Goal: Information Seeking & Learning: Learn about a topic

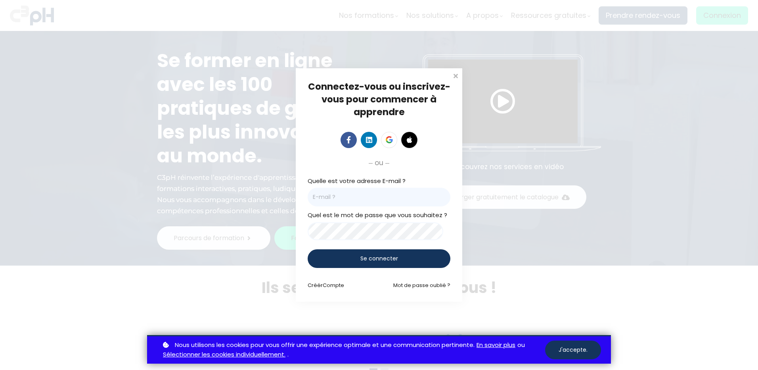
click at [723, 16] on div "Connectez-vous ou inscrivez-vous pour commencer à apprendre Connectez-vous pour…" at bounding box center [379, 185] width 758 height 370
click at [451, 70] on div "Connectez-vous ou inscrivez-vous pour commencer à apprendre Connectez-vous pour…" at bounding box center [379, 185] width 758 height 370
click at [452, 73] on span at bounding box center [456, 75] width 8 height 8
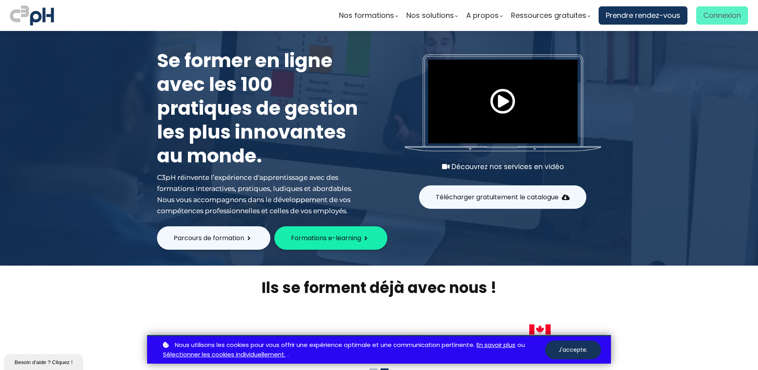
click at [708, 17] on span "Connexion" at bounding box center [723, 16] width 38 height 12
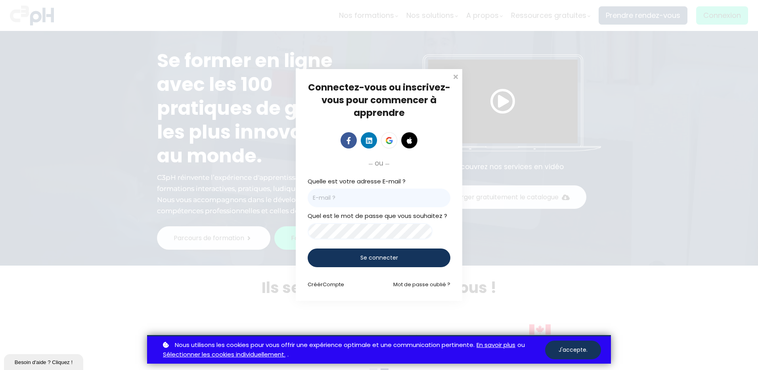
click at [391, 196] on input "email" at bounding box center [379, 197] width 143 height 19
type input "samuel.magnan-levesque@giro.ca"
click at [383, 162] on span "ou" at bounding box center [379, 162] width 9 height 11
click at [376, 252] on div "Se connecter" at bounding box center [379, 257] width 143 height 19
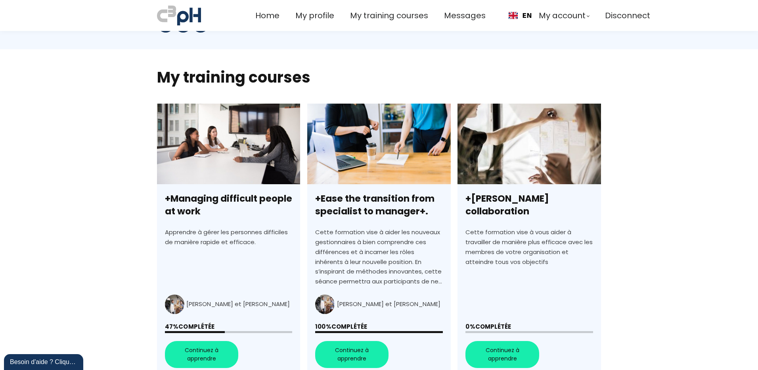
scroll to position [198, 0]
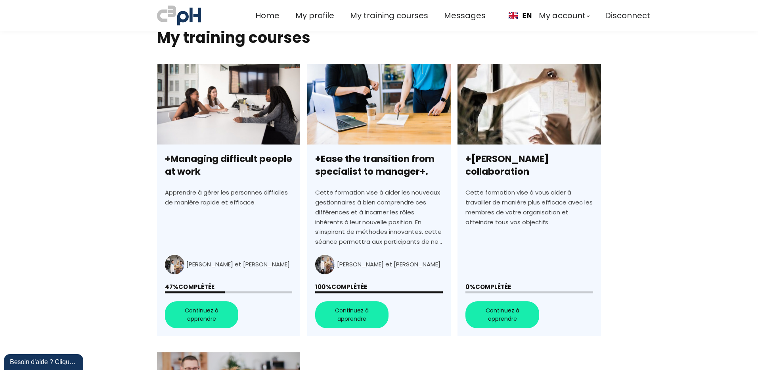
click at [222, 307] on link "+Managing difficult people at work" at bounding box center [228, 200] width 143 height 273
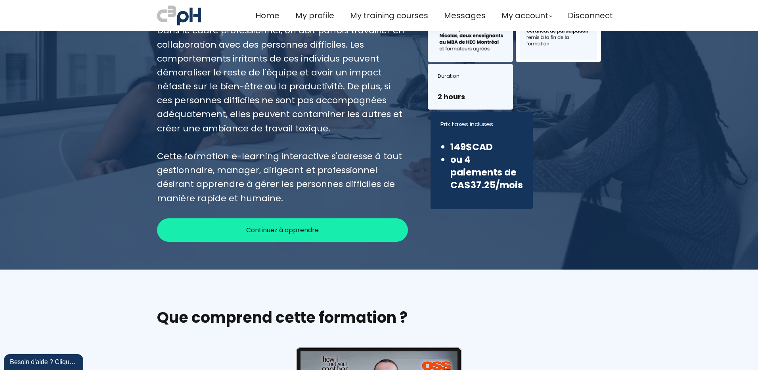
click at [329, 233] on div "Continuez à apprendre" at bounding box center [282, 229] width 251 height 23
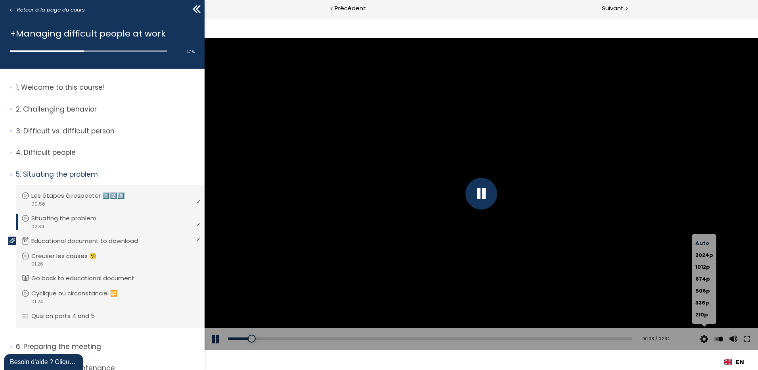
click at [713, 348] on button at bounding box center [719, 339] width 12 height 22
click at [708, 341] on button at bounding box center [705, 339] width 12 height 22
click at [701, 349] on button at bounding box center [705, 339] width 12 height 22
click at [704, 324] on div "Auto 2024p 1012p 674p 506p 336p 210p" at bounding box center [705, 279] width 24 height 90
click at [681, 364] on div "Click for sound @keyframes VOLUME_SMALL_WAVE_FLASH { 0% { opacity: 0; } 33% { o…" at bounding box center [482, 193] width 554 height 352
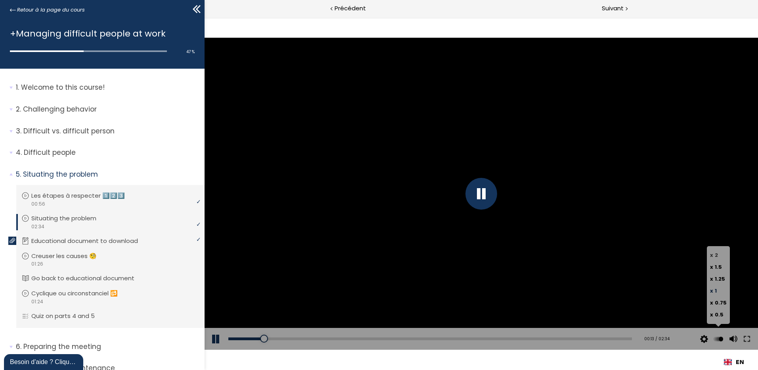
click at [723, 256] on label "x 2" at bounding box center [718, 255] width 17 height 12
click at [205, 17] on input "x 2" at bounding box center [205, 17] width 0 height 0
click at [722, 268] on span "1.5" at bounding box center [718, 267] width 7 height 8
click at [205, 17] on input "x 1.5" at bounding box center [205, 17] width 0 height 0
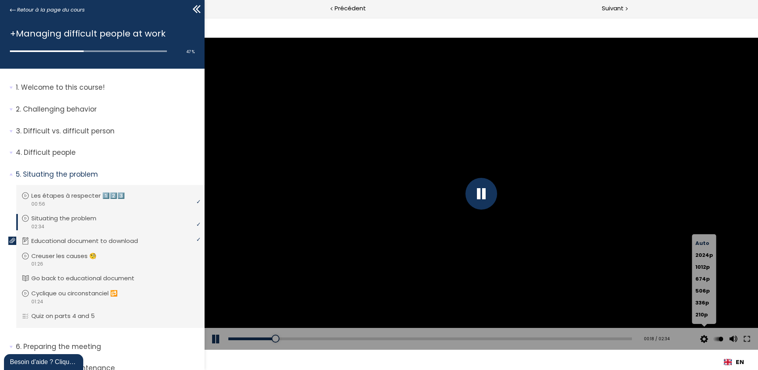
click at [707, 340] on button at bounding box center [705, 339] width 12 height 22
click at [521, 363] on div "Click for sound @keyframes VOLUME_SMALL_WAVE_FLASH { 0% { opacity: 0; } 33% { o…" at bounding box center [482, 193] width 554 height 352
click at [449, 357] on div "Click for sound @keyframes VOLUME_SMALL_WAVE_FLASH { 0% { opacity: 0; } 33% { o…" at bounding box center [482, 193] width 554 height 352
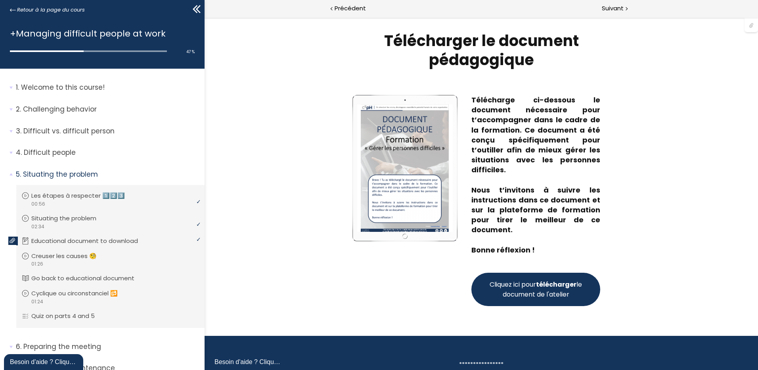
click at [489, 285] on button "Cliquez ici pour télécharger le document de l'atelier" at bounding box center [536, 289] width 129 height 33
click at [607, 0] on div "Suivant" at bounding box center [620, 9] width 277 height 18
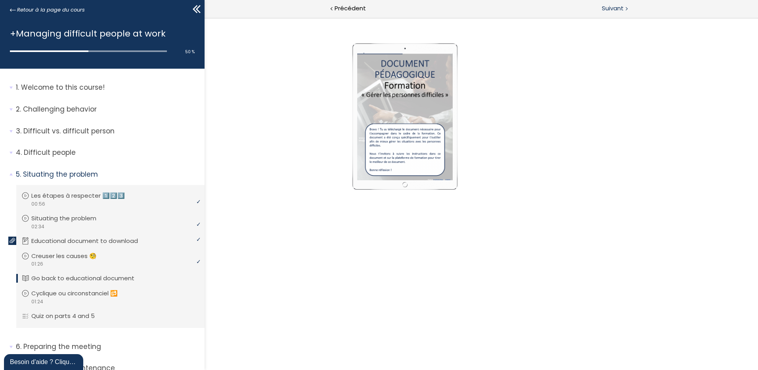
click at [607, 7] on span "Suivant" at bounding box center [613, 9] width 22 height 10
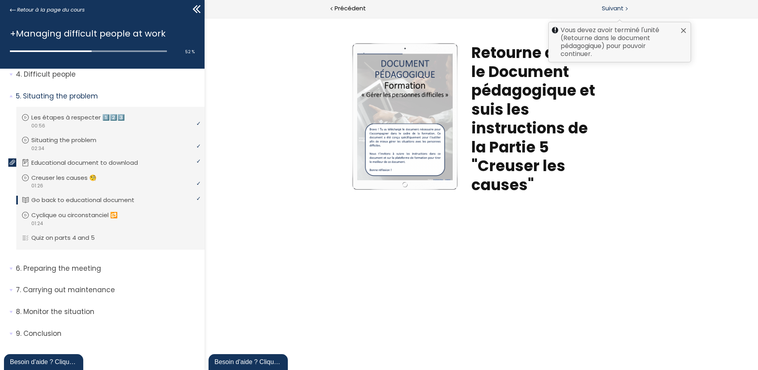
click at [615, 1] on div "Vous devez avoir terminé l'unité (Retourne dans le document pédagogique) pour p…" at bounding box center [620, 9] width 277 height 18
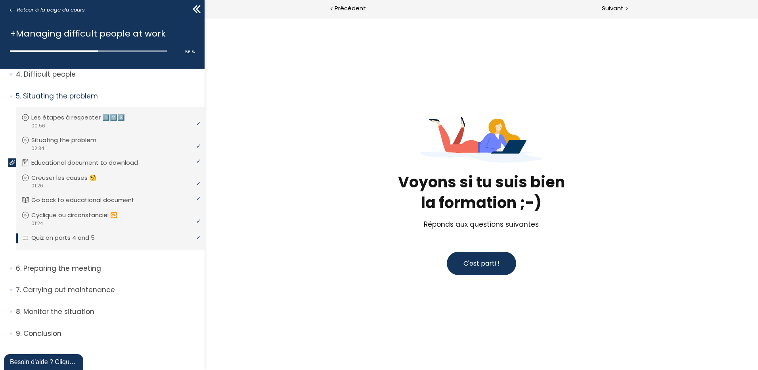
click at [500, 266] on button "C'est parti !" at bounding box center [481, 262] width 69 height 23
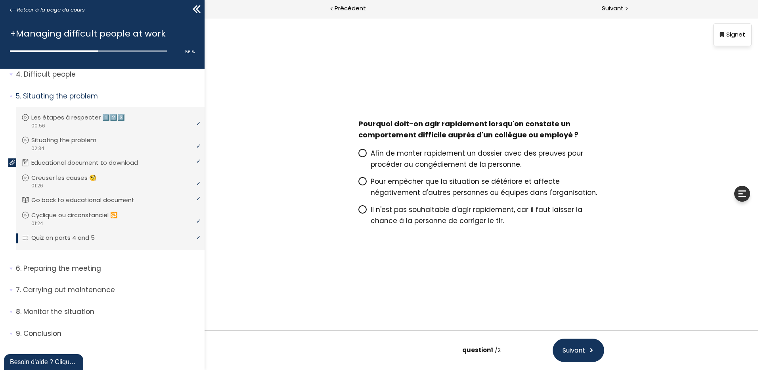
click at [431, 195] on span "Pour empêcher que la situation se détériore et affecte négativement d'autres pe…" at bounding box center [484, 187] width 227 height 21
click at [359, 184] on input "Pour empêcher que la situation se détériore et affecte négativement d'autres pe…" at bounding box center [359, 184] width 0 height 0
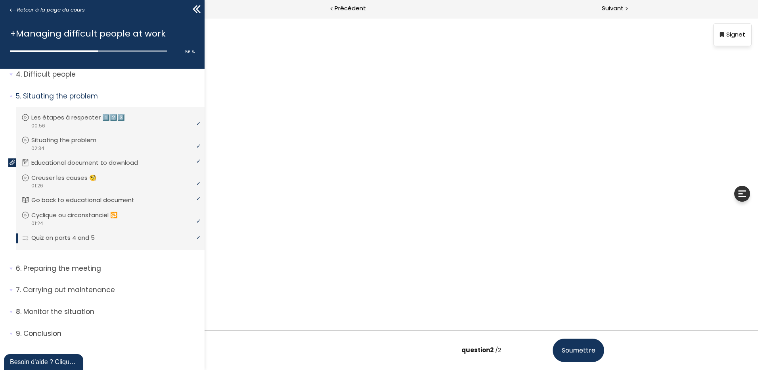
scroll to position [7, 0]
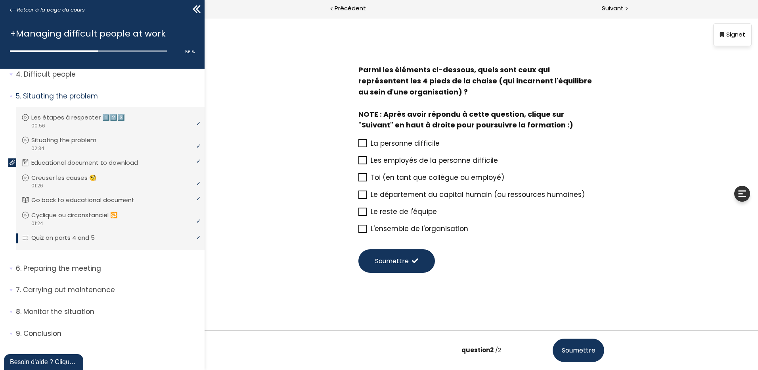
click at [360, 139] on span at bounding box center [363, 143] width 8 height 8
click at [359, 146] on input "La personne difficile" at bounding box center [359, 146] width 0 height 0
click at [359, 211] on icon at bounding box center [362, 211] width 7 height 7
click at [359, 214] on input "Le reste de l'équipe" at bounding box center [359, 214] width 0 height 0
click at [360, 227] on icon at bounding box center [363, 228] width 6 height 6
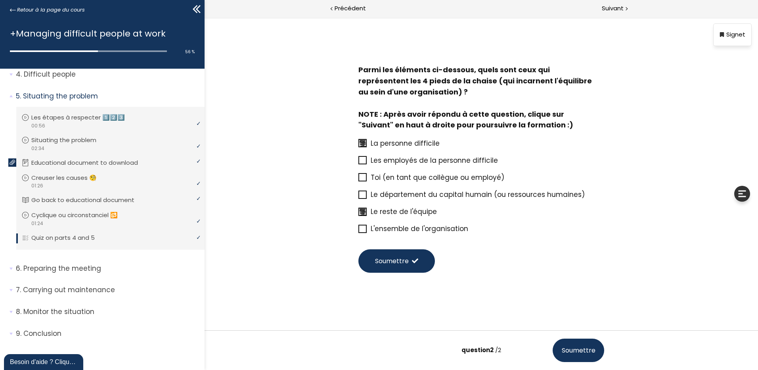
click at [359, 231] on input "L'ensemble de l'organisation" at bounding box center [359, 231] width 0 height 0
click at [360, 176] on icon at bounding box center [363, 177] width 6 height 6
click at [359, 180] on input "Toi (en tant que collègue ou employé)" at bounding box center [359, 180] width 0 height 0
click at [403, 261] on span "Soumettre" at bounding box center [392, 261] width 34 height 10
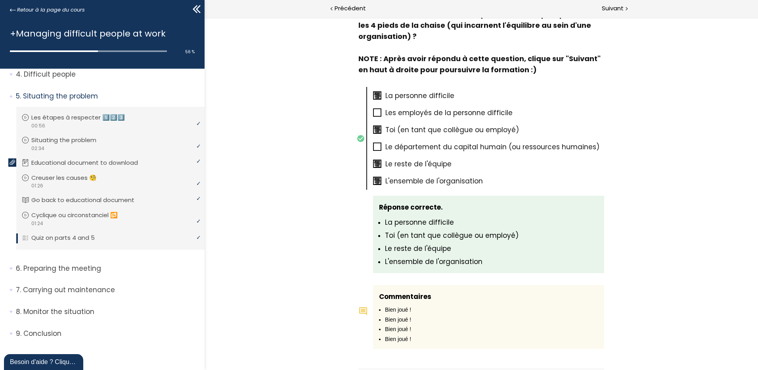
scroll to position [476, 0]
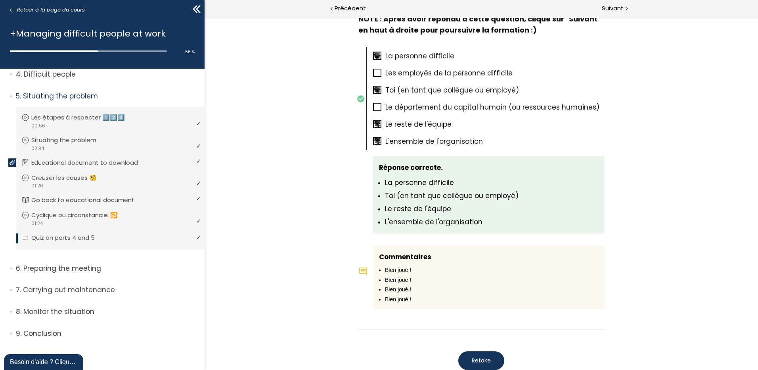
click at [485, 359] on span "Retake" at bounding box center [481, 360] width 19 height 8
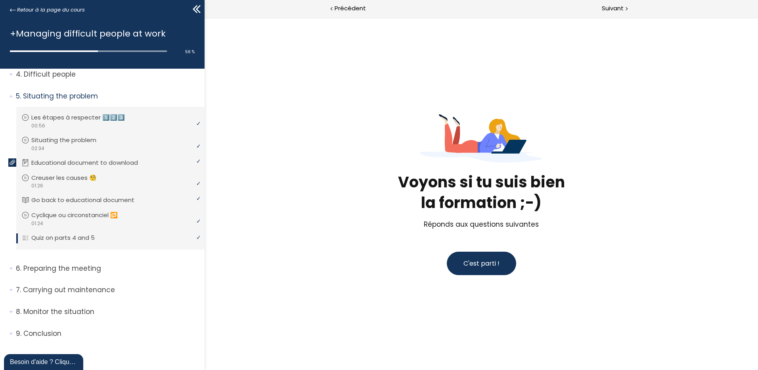
click at [484, 257] on button "C'est parti !" at bounding box center [481, 262] width 69 height 23
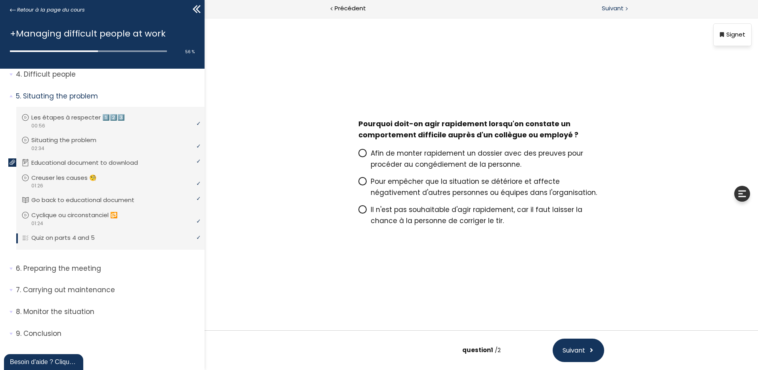
click at [606, 1] on div "Suivant" at bounding box center [620, 9] width 277 height 18
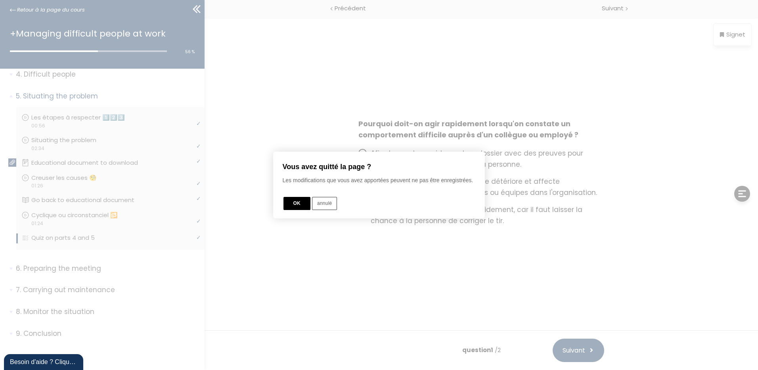
click at [307, 202] on button "OK" at bounding box center [297, 203] width 27 height 13
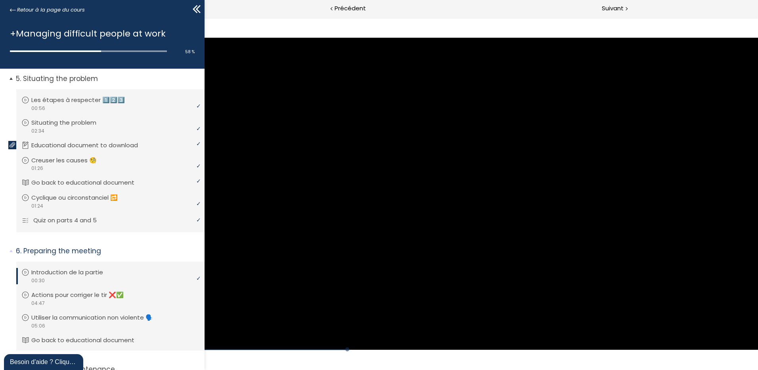
scroll to position [135, 0]
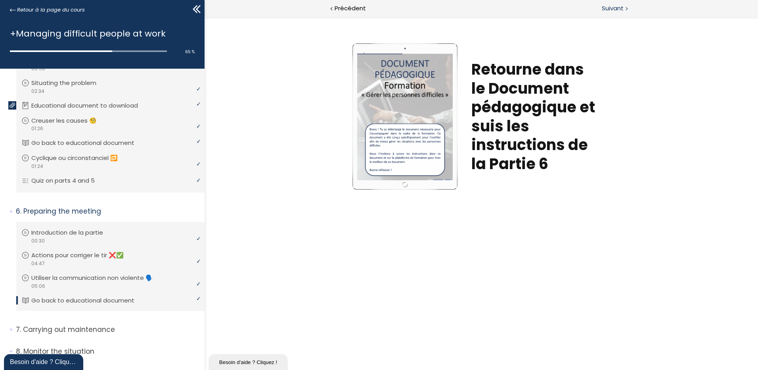
click at [596, 8] on div "Suivant" at bounding box center [620, 9] width 277 height 18
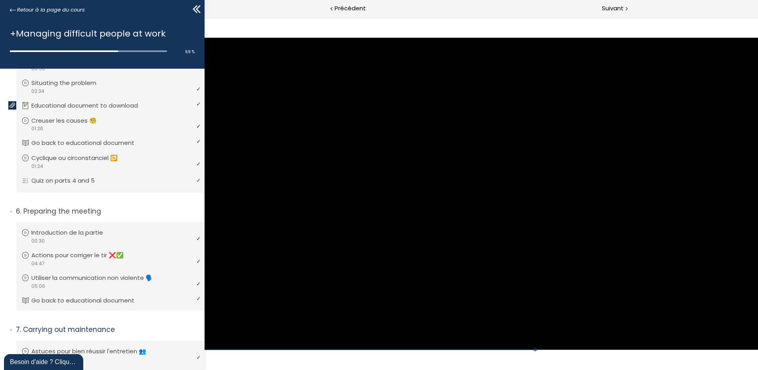
click at [345, 200] on div at bounding box center [482, 193] width 554 height 311
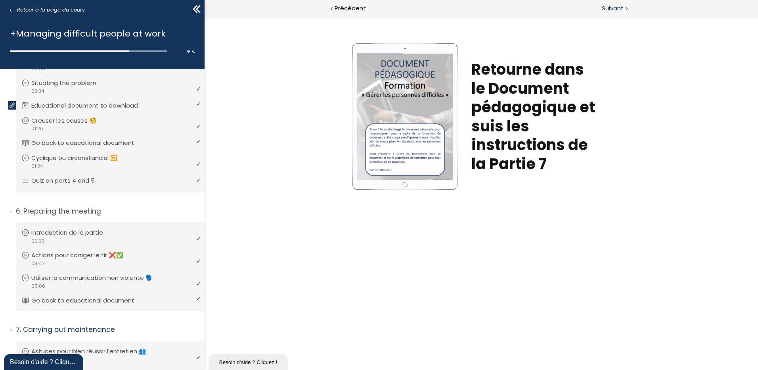
click at [612, 15] on div "Suivant" at bounding box center [620, 9] width 277 height 18
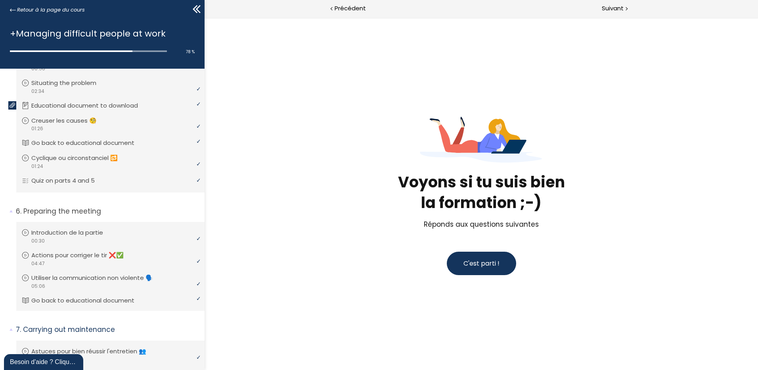
click at [466, 265] on span "C'est parti !" at bounding box center [482, 263] width 36 height 9
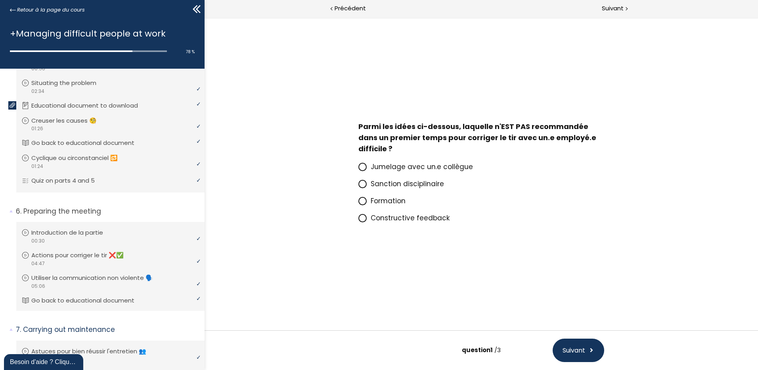
click at [384, 185] on span "Sanction disciplinaire" at bounding box center [407, 184] width 73 height 10
click at [359, 186] on input "Sanction disciplinaire" at bounding box center [359, 186] width 0 height 0
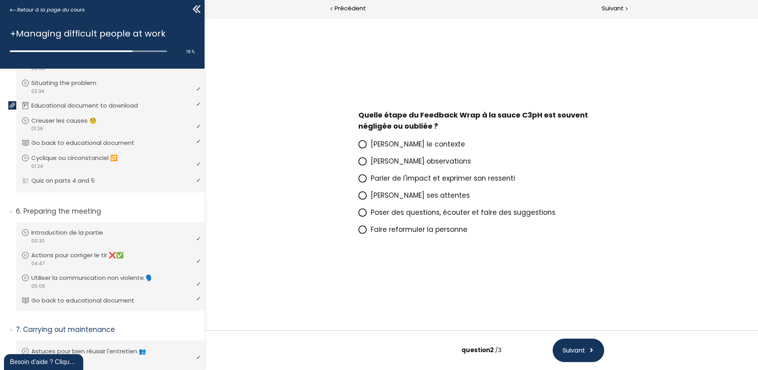
click at [397, 182] on span "Parler de l'impact et exprimer son ressenti" at bounding box center [443, 178] width 144 height 10
click at [359, 180] on input "Parler de l'impact et exprimer son ressenti" at bounding box center [359, 180] width 0 height 0
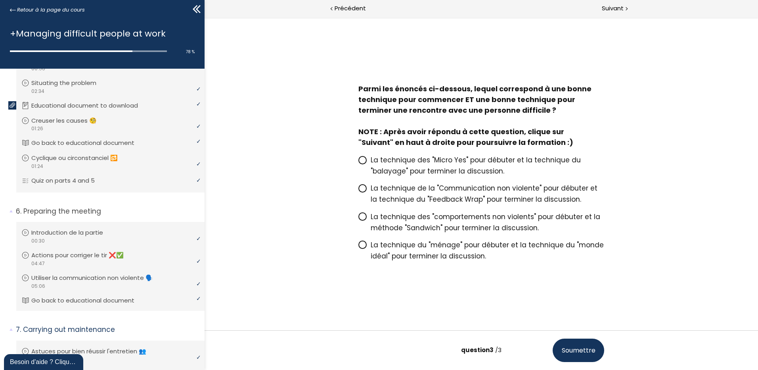
click at [363, 169] on label "La technique des "Micro Yes" pour débuter et la technique du "balayage" pour te…" at bounding box center [482, 165] width 246 height 22
click at [359, 162] on input "La technique des "Micro Yes" pour débuter et la technique du "balayage" pour te…" at bounding box center [359, 162] width 0 height 0
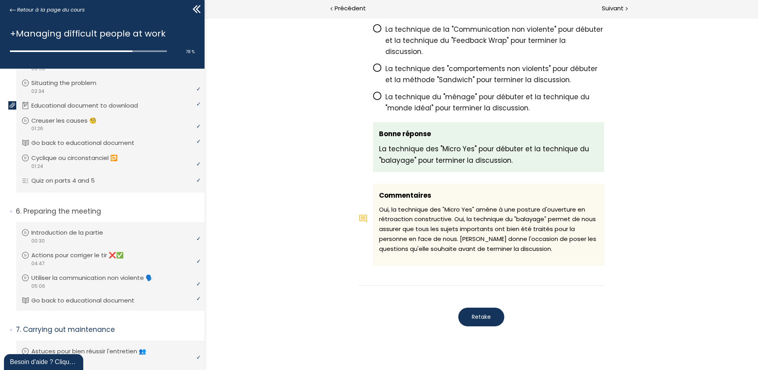
scroll to position [760, 0]
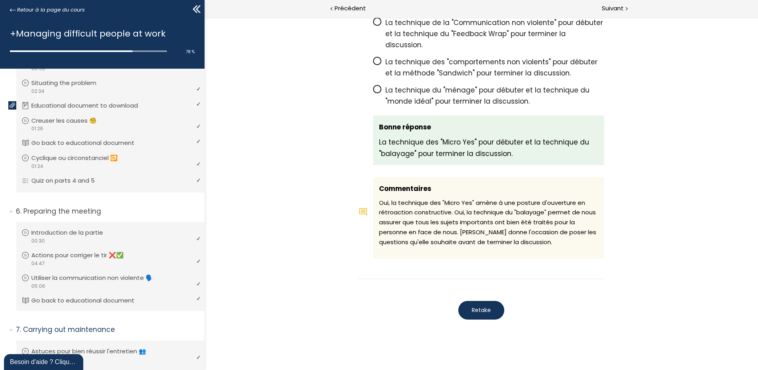
click at [472, 306] on span "Retake" at bounding box center [481, 310] width 19 height 8
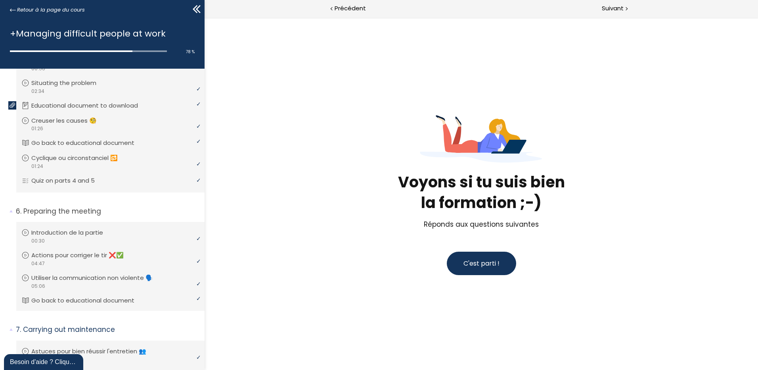
click at [588, 19] on div "Voyons si tu suis bien la formation ;-) Réponds aux questions suivantes C'est p…" at bounding box center [482, 193] width 554 height 352
click at [601, 12] on div "Suivant" at bounding box center [620, 9] width 277 height 18
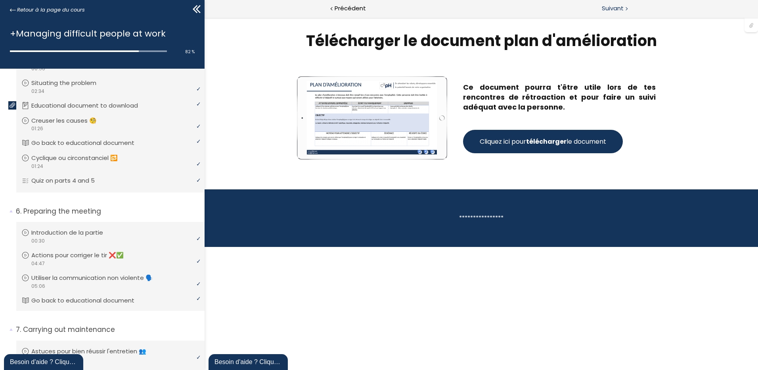
click at [601, 17] on div "Suivant" at bounding box center [620, 9] width 277 height 18
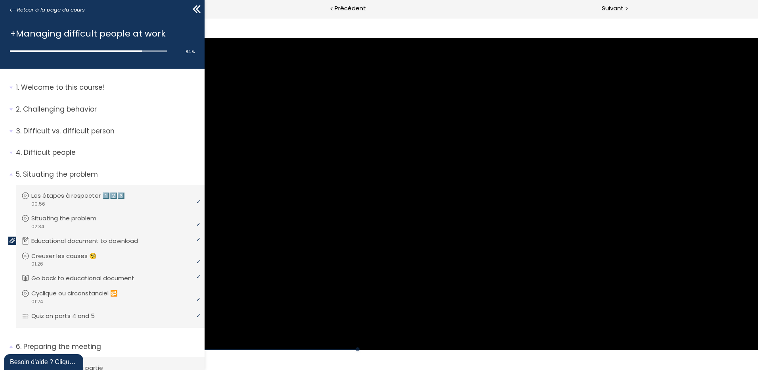
scroll to position [135, 0]
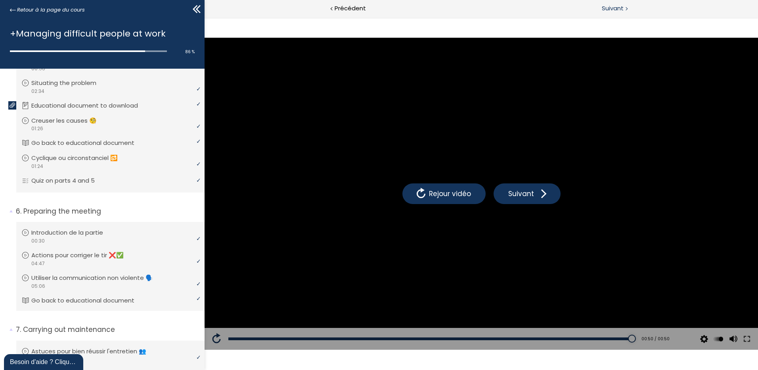
click at [669, 0] on div "Suivant" at bounding box center [620, 9] width 277 height 18
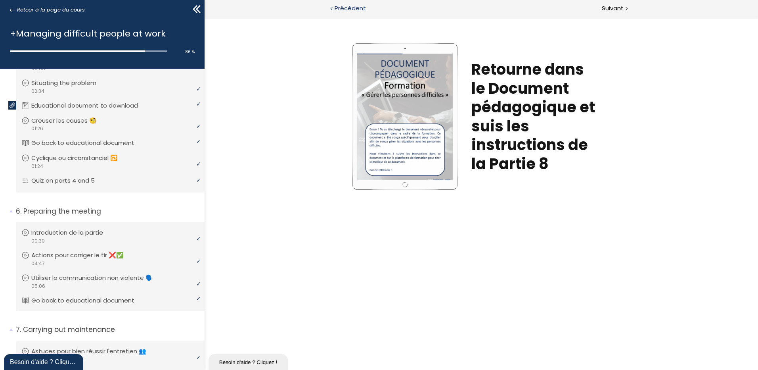
click at [358, 10] on span "Précédent" at bounding box center [350, 9] width 31 height 10
